Goal: Task Accomplishment & Management: Manage account settings

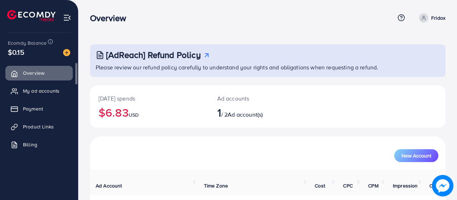
click at [47, 91] on span "My ad accounts" at bounding box center [41, 90] width 37 height 7
click at [43, 96] on link "My ad accounts" at bounding box center [38, 91] width 67 height 14
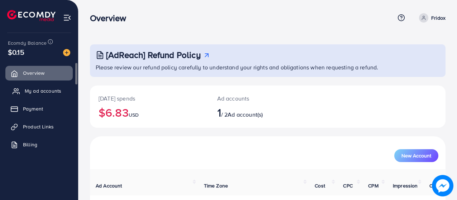
click at [43, 96] on link "My ad accounts" at bounding box center [38, 91] width 67 height 14
click at [50, 95] on link "My ad accounts" at bounding box center [38, 91] width 67 height 14
